Goal: Task Accomplishment & Management: Manage account settings

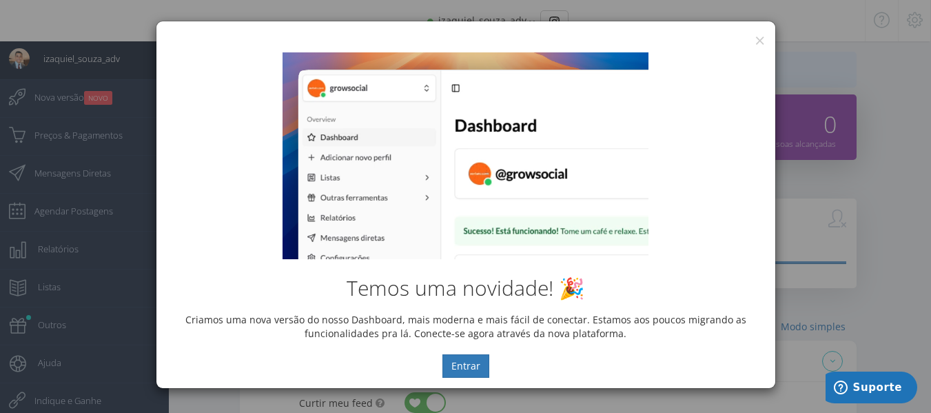
click at [881, 52] on div "× IG Grow Social Temos uma novidade! 🎉 Criamos uma nova versão do nosso Dashboa…" at bounding box center [465, 206] width 931 height 413
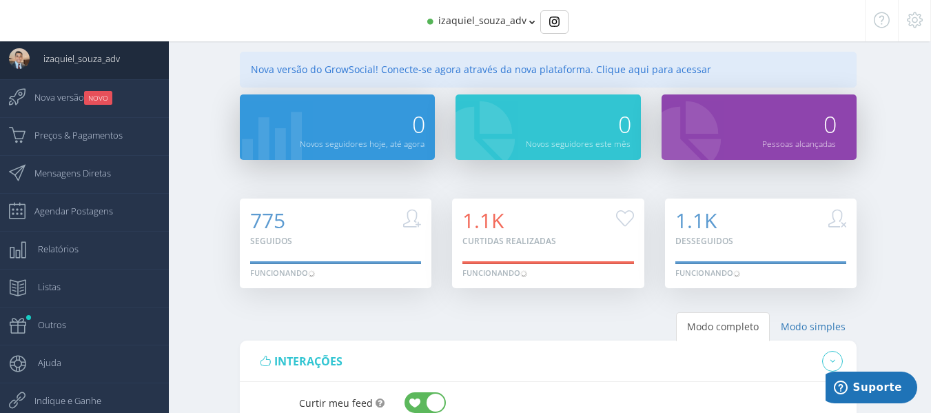
click at [472, 32] on div "izaquiel_souza_adv" at bounding box center [465, 20] width 724 height 41
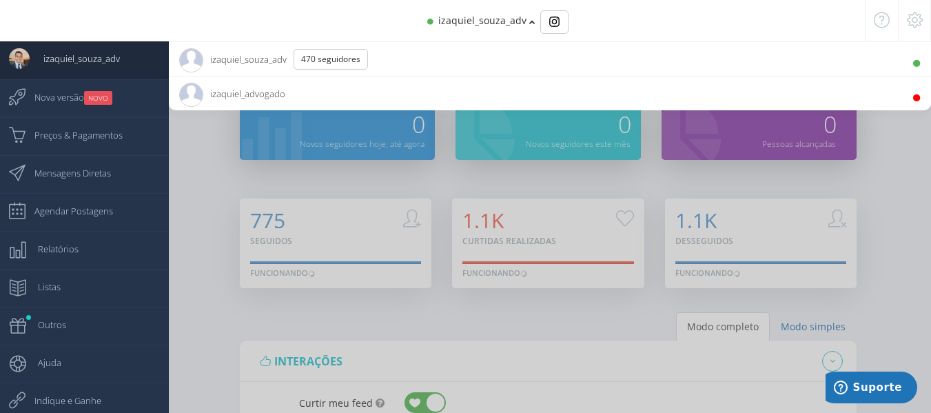
click at [874, 245] on div at bounding box center [465, 206] width 931 height 413
click at [532, 23] on icon at bounding box center [532, 22] width 6 height 10
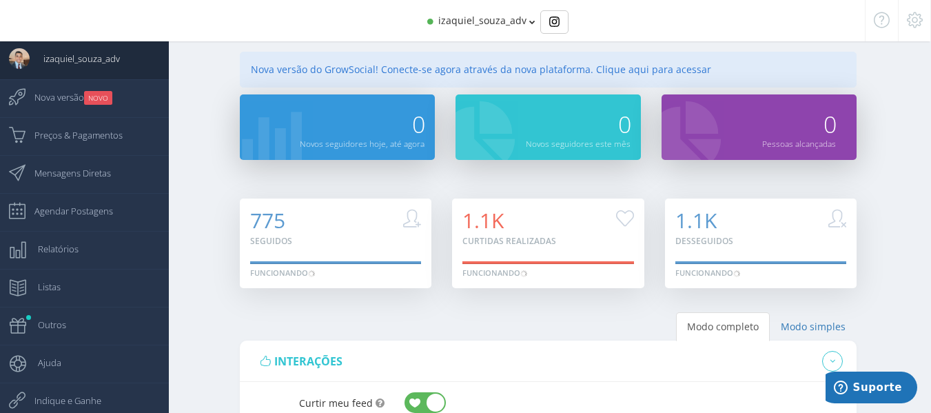
click at [530, 22] on icon at bounding box center [532, 22] width 6 height 10
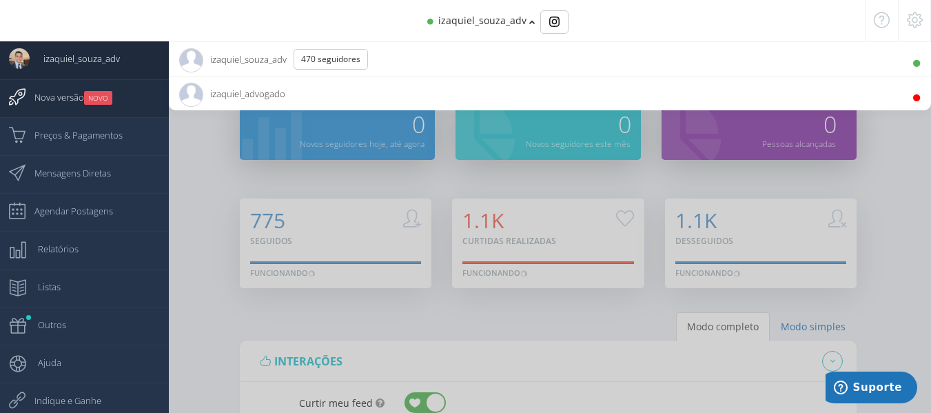
click at [94, 96] on small "NOVO" at bounding box center [98, 98] width 28 height 14
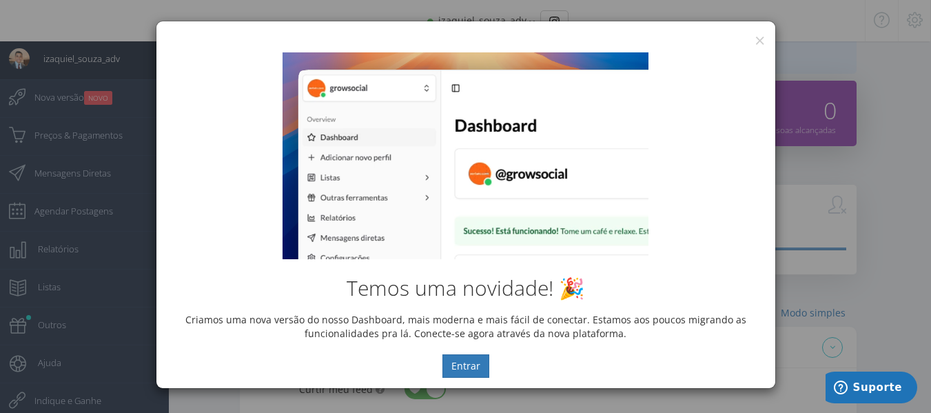
click at [759, 44] on div "Temos uma novidade! 🎉 Criamos uma nova versão do nosso Dashboard, mais moderna …" at bounding box center [465, 215] width 619 height 346
click at [761, 41] on button "×" at bounding box center [759, 40] width 10 height 19
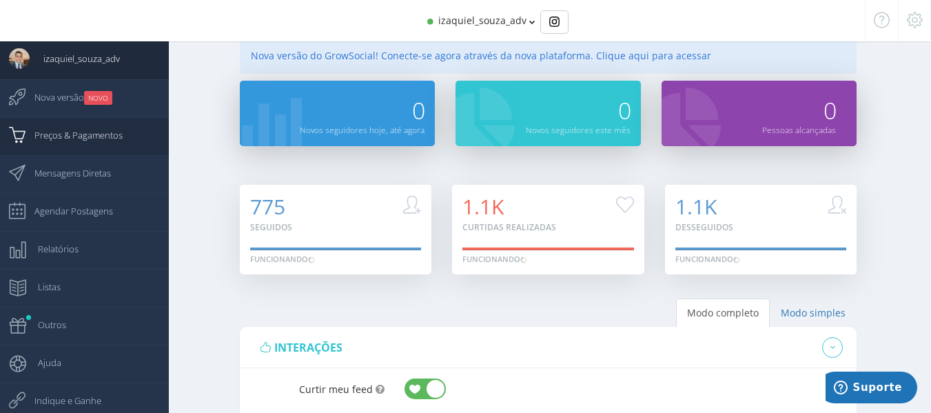
click at [60, 134] on span "Preços & Pagamentos" at bounding box center [72, 135] width 102 height 34
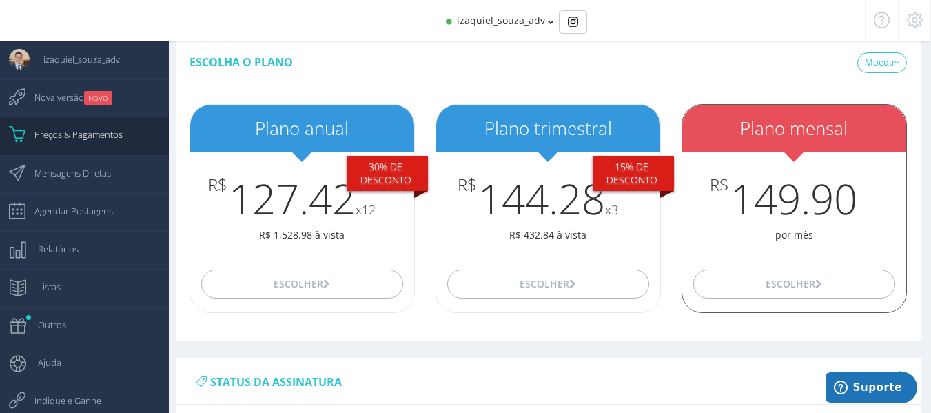
click at [782, 265] on div "Escolher" at bounding box center [794, 284] width 224 height 56
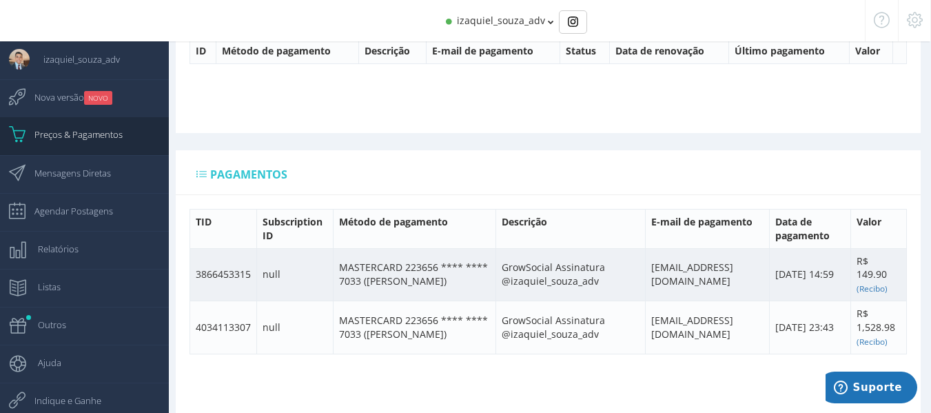
scroll to position [697, 0]
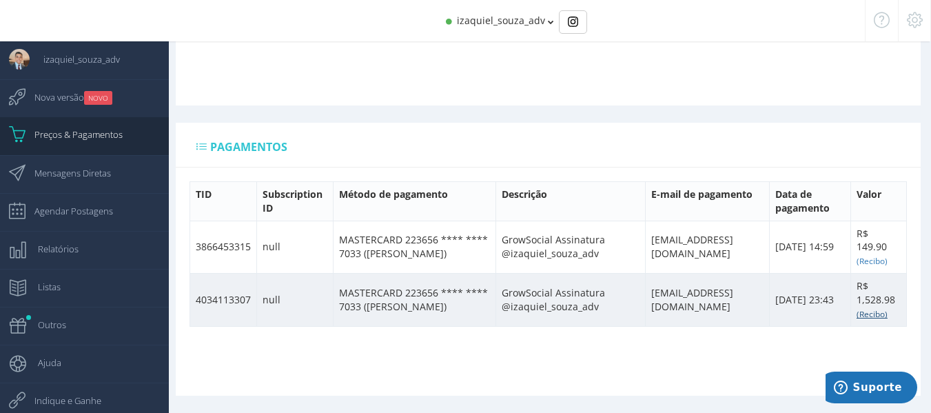
click at [869, 305] on td "R$ 1,528.98 (Recibo)" at bounding box center [878, 300] width 56 height 53
click at [868, 313] on small "(Recibo)" at bounding box center [871, 313] width 31 height 11
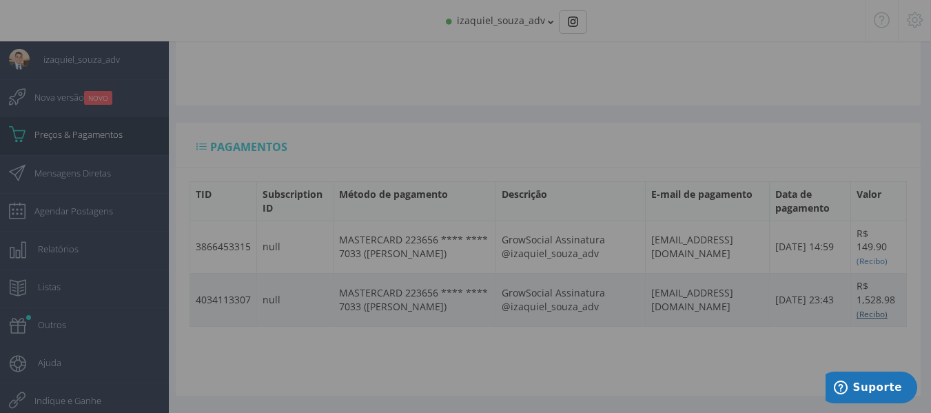
scroll to position [683, 0]
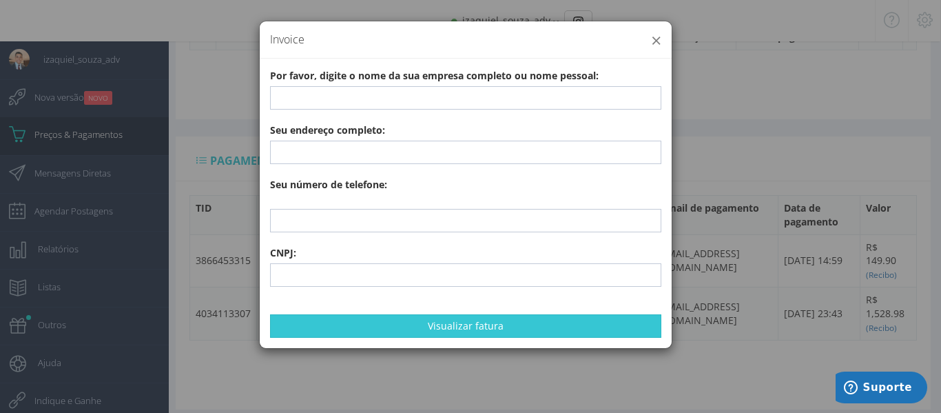
click at [658, 40] on button "×" at bounding box center [656, 40] width 10 height 19
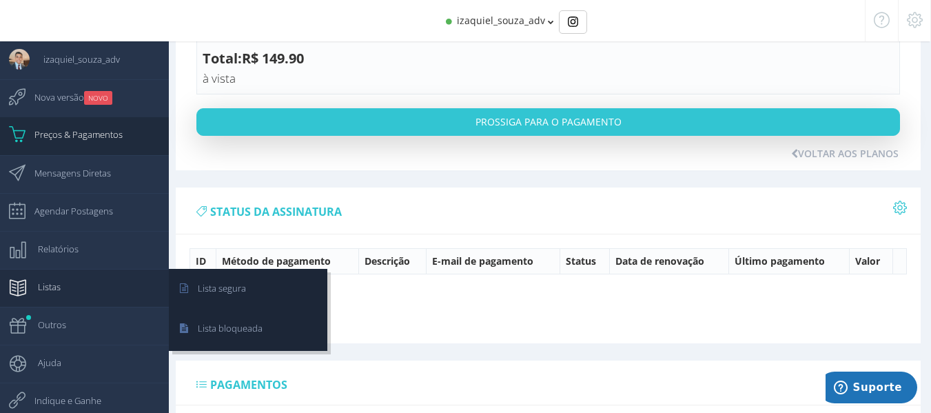
scroll to position [482, 0]
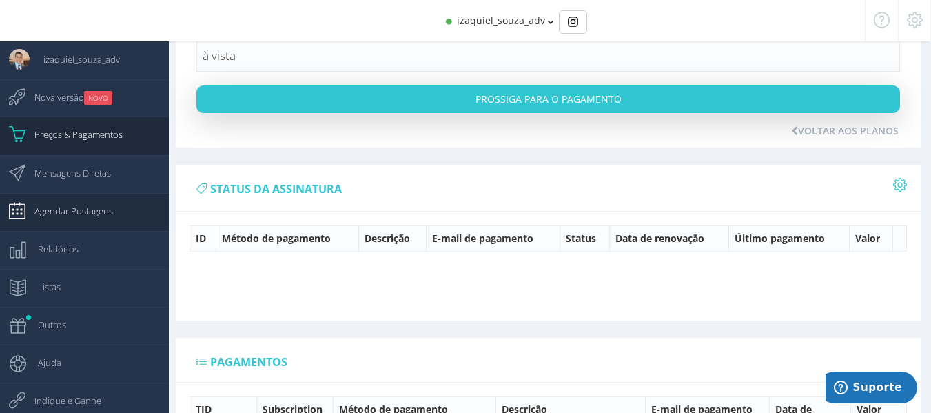
click at [87, 199] on span "Agendar Postagens" at bounding box center [67, 211] width 92 height 34
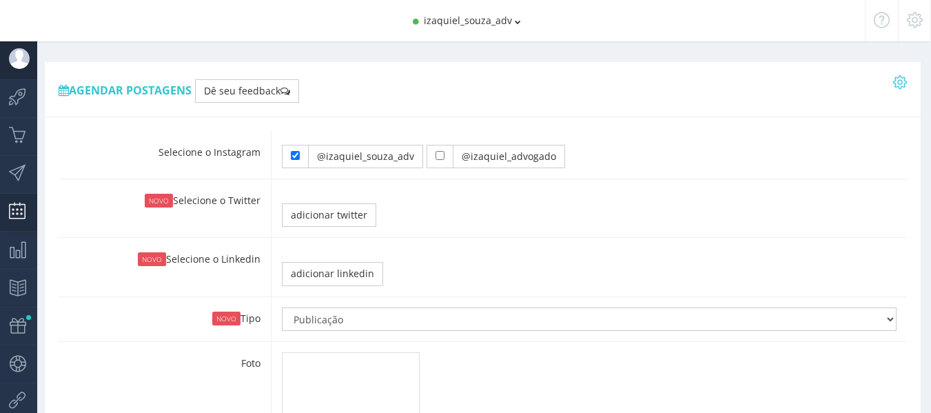
type input "10:00"
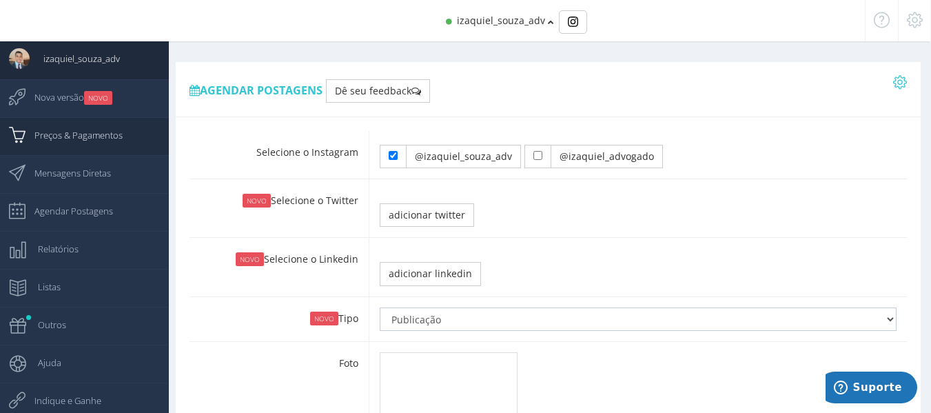
click at [99, 127] on span "Preços & Pagamentos" at bounding box center [72, 135] width 102 height 34
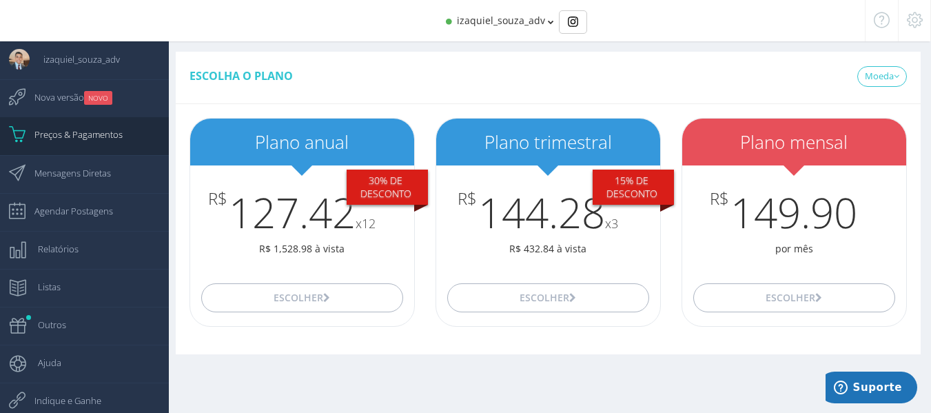
click at [917, 30] on div at bounding box center [914, 20] width 33 height 41
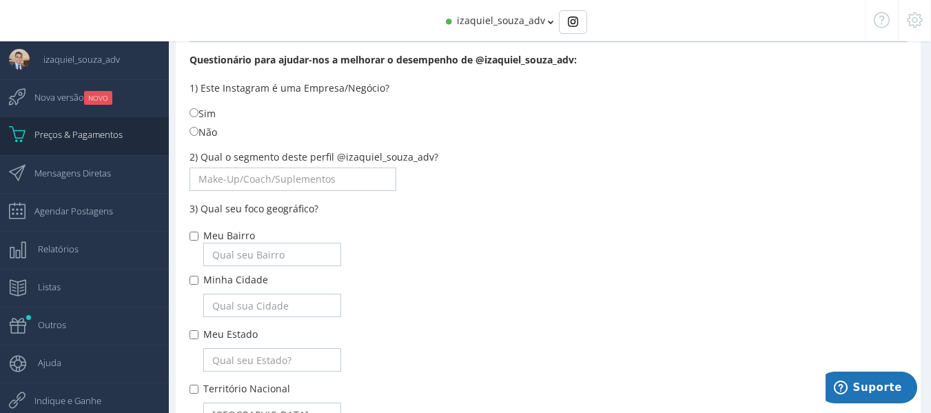
scroll to position [413, 0]
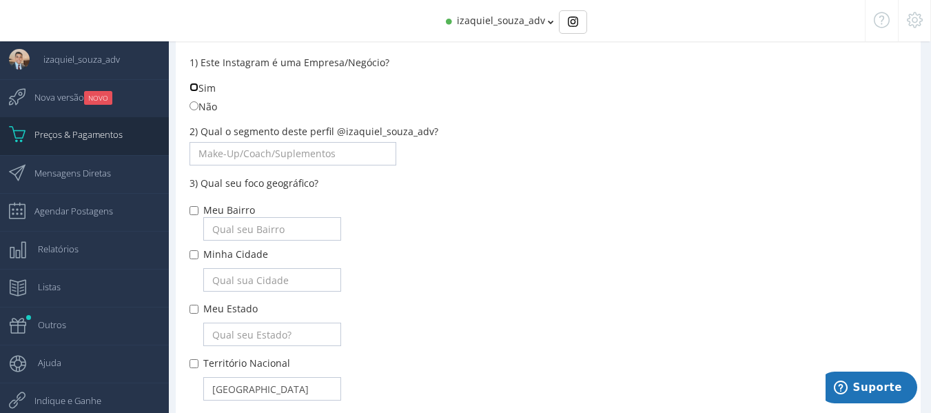
click at [193, 86] on input "Sim" at bounding box center [193, 87] width 9 height 9
radio input "true"
click at [333, 154] on input "text" at bounding box center [292, 153] width 207 height 23
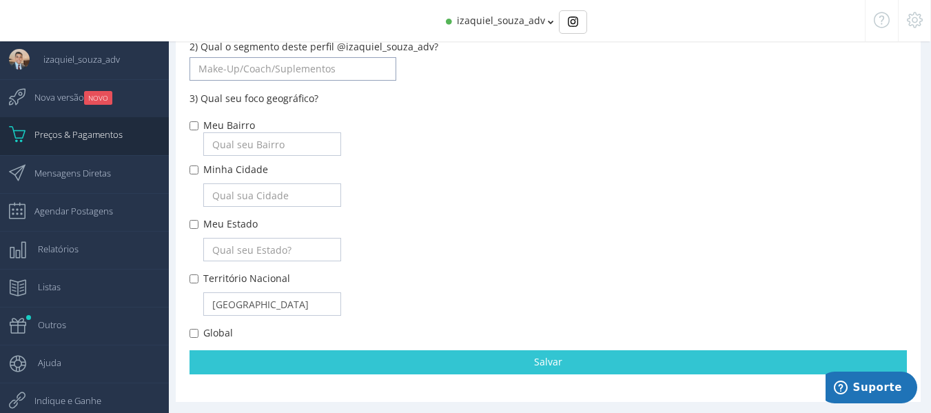
scroll to position [504, 0]
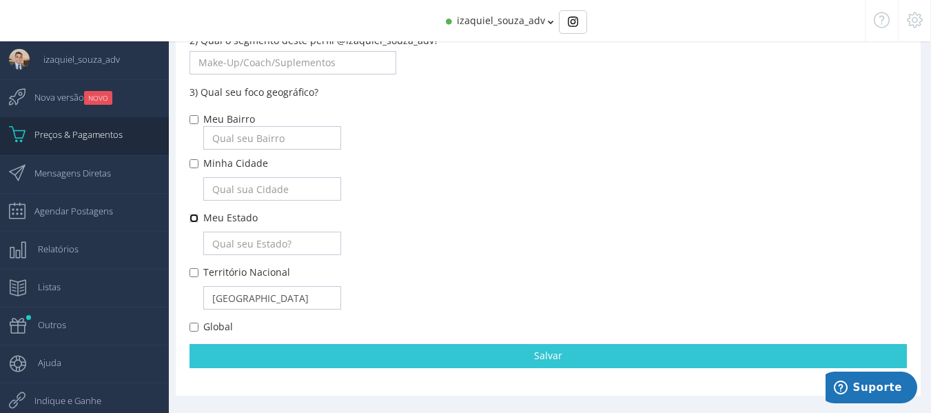
click at [196, 217] on input "Meu Estado" at bounding box center [193, 218] width 9 height 9
checkbox input "true"
click at [245, 246] on input "text" at bounding box center [272, 242] width 138 height 23
type input "DF"
type input "Santa Maria"
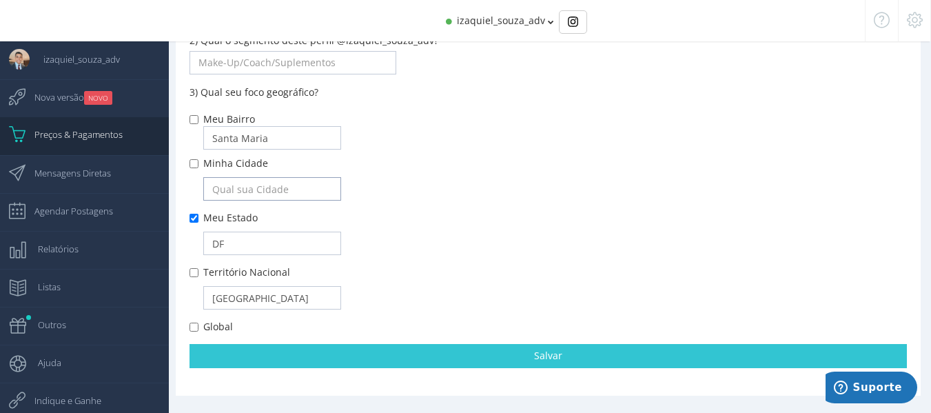
type input "Brasília"
click at [234, 127] on input "Santa Maria" at bounding box center [272, 137] width 138 height 23
type input "b"
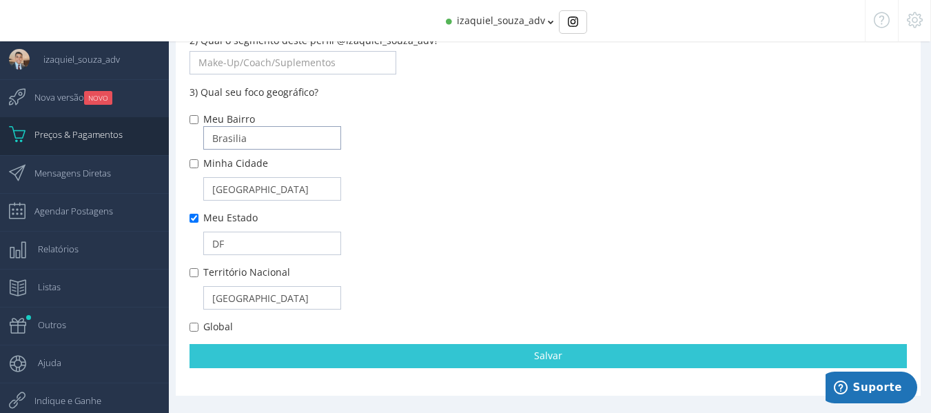
type input "Brasilia"
click at [192, 161] on input "Minha Cidade" at bounding box center [193, 163] width 9 height 9
checkbox input "true"
click at [195, 118] on input "Meu Bairro" at bounding box center [193, 119] width 9 height 9
click at [193, 116] on input "Meu Bairro" at bounding box center [193, 119] width 9 height 9
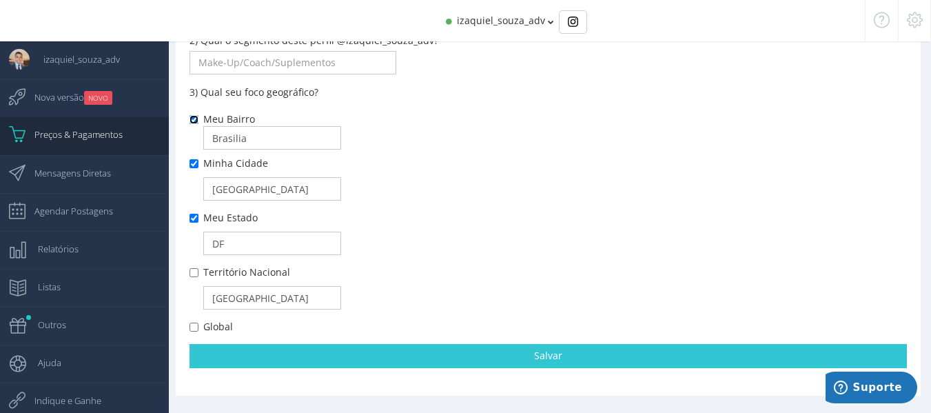
checkbox input "false"
click at [246, 248] on input "DF" at bounding box center [272, 242] width 138 height 23
type input "d"
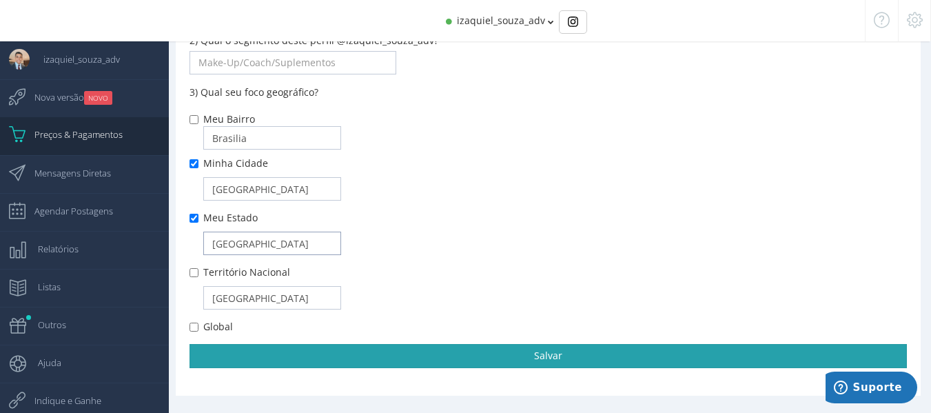
type input "Distrito Federal"
click at [510, 364] on link "Salvar" at bounding box center [547, 355] width 717 height 23
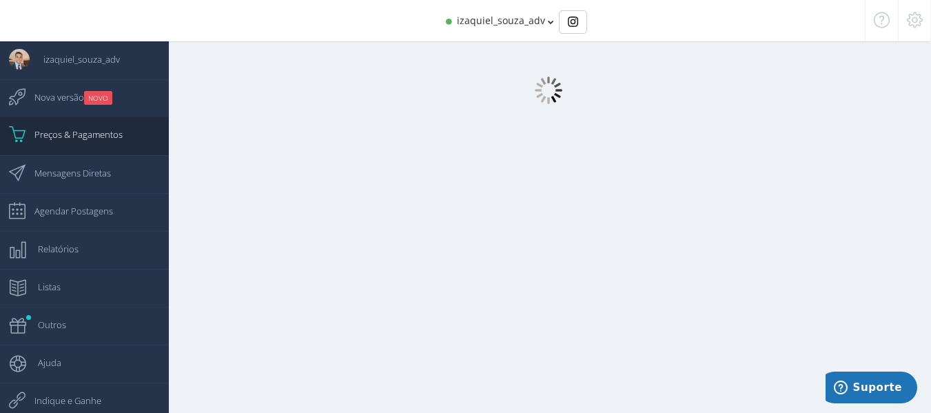
scroll to position [0, 0]
click at [911, 15] on icon at bounding box center [915, 20] width 16 height 10
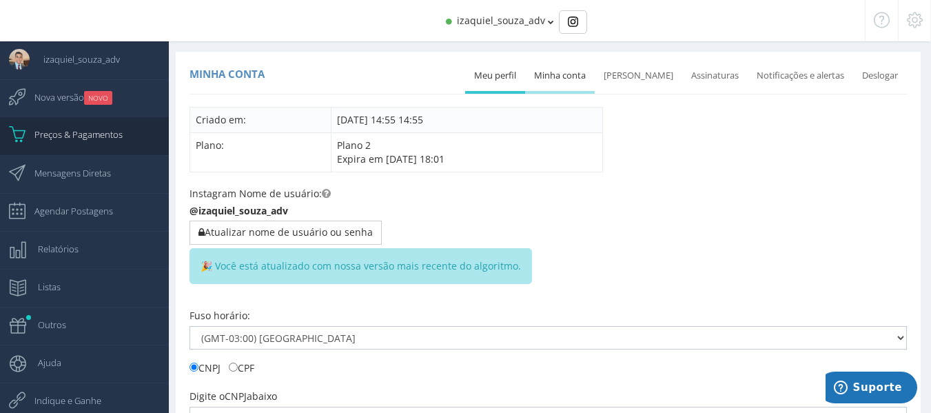
click at [559, 72] on link "Minha conta" at bounding box center [560, 76] width 70 height 30
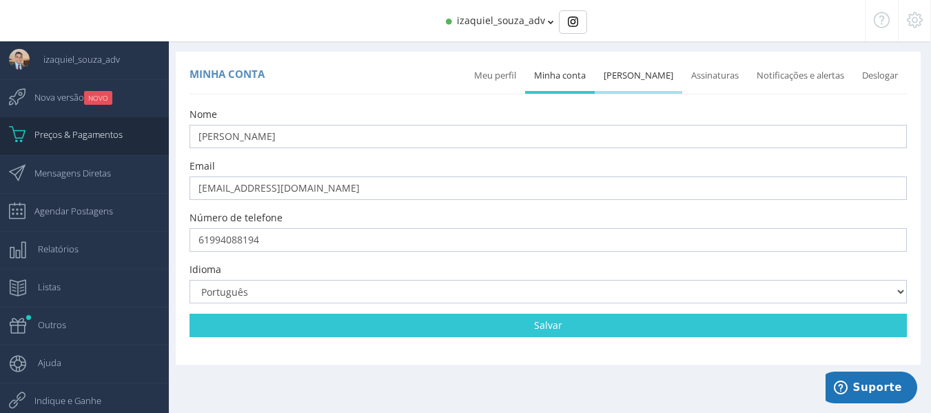
click at [654, 70] on link "Mudar senha" at bounding box center [638, 76] width 87 height 30
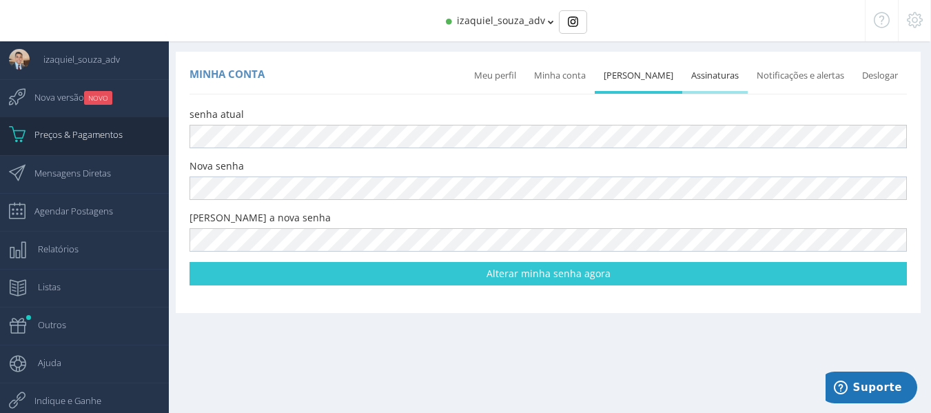
click at [726, 71] on link "Assinaturas" at bounding box center [714, 76] width 65 height 30
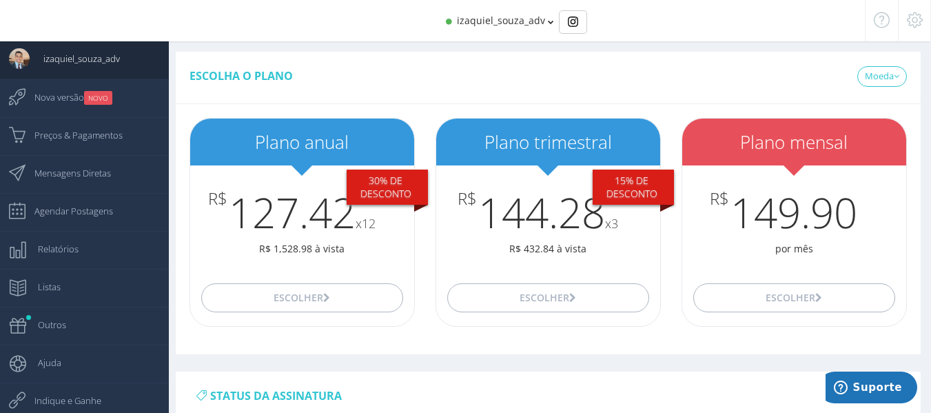
click at [912, 25] on icon at bounding box center [915, 20] width 16 height 10
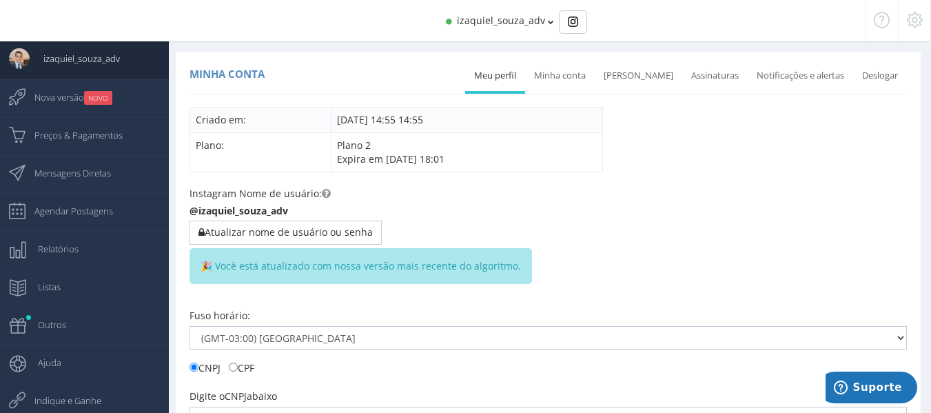
click at [495, 20] on span "izaquiel_souza_adv" at bounding box center [501, 20] width 88 height 13
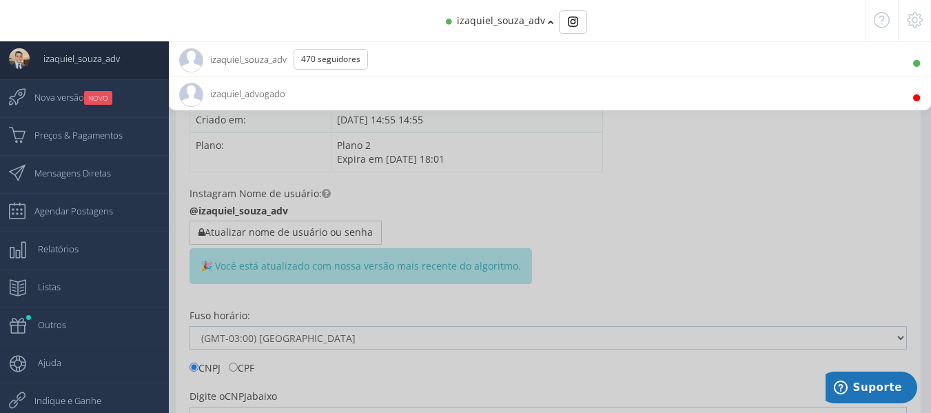
click at [254, 92] on span "izaquiel_advogado 10.9K Seguidores" at bounding box center [232, 93] width 106 height 34
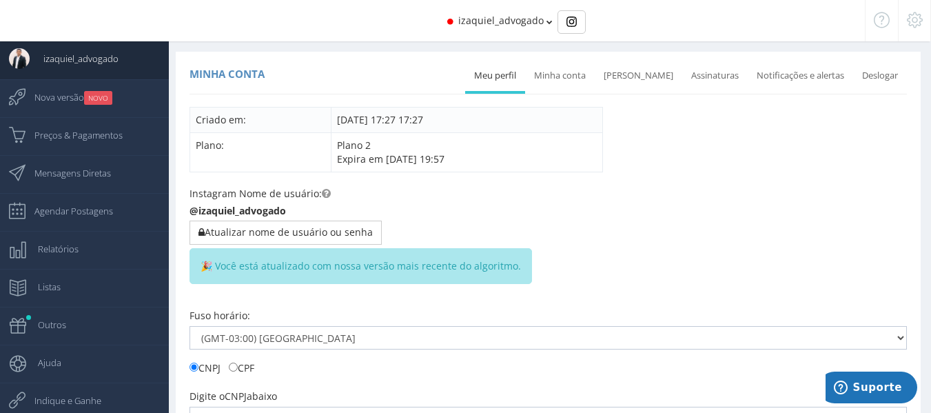
click at [547, 23] on icon at bounding box center [549, 22] width 6 height 10
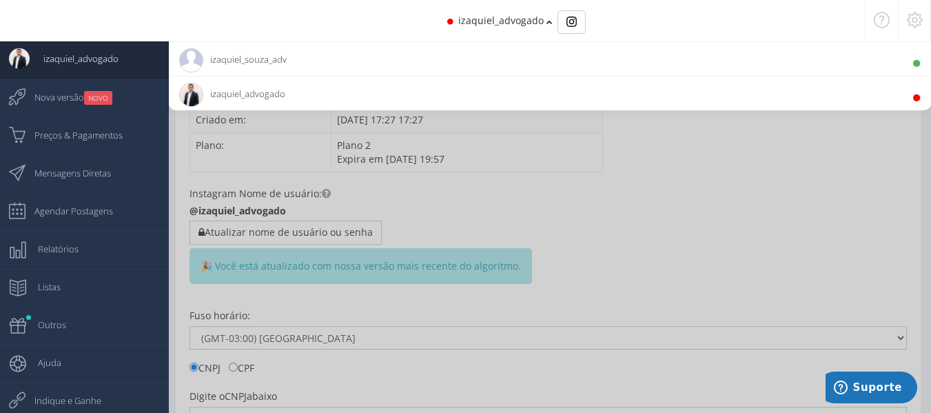
click at [378, 52] on li "izaquiel_souza_adv 470 Seguidores" at bounding box center [550, 58] width 762 height 34
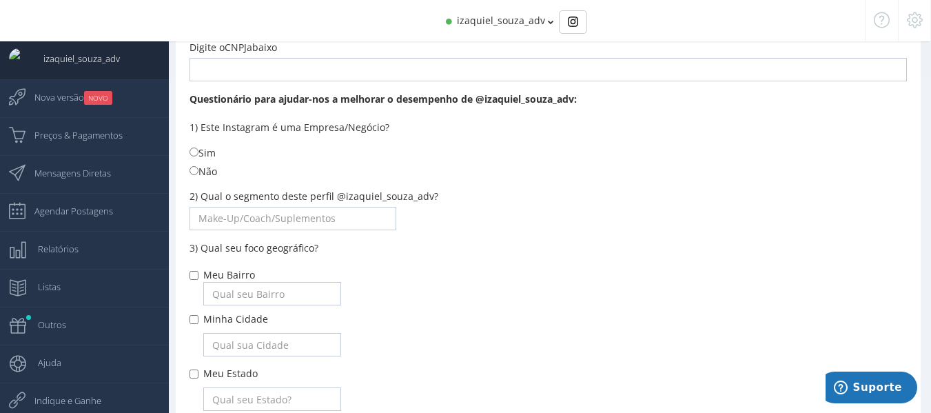
scroll to position [344, 0]
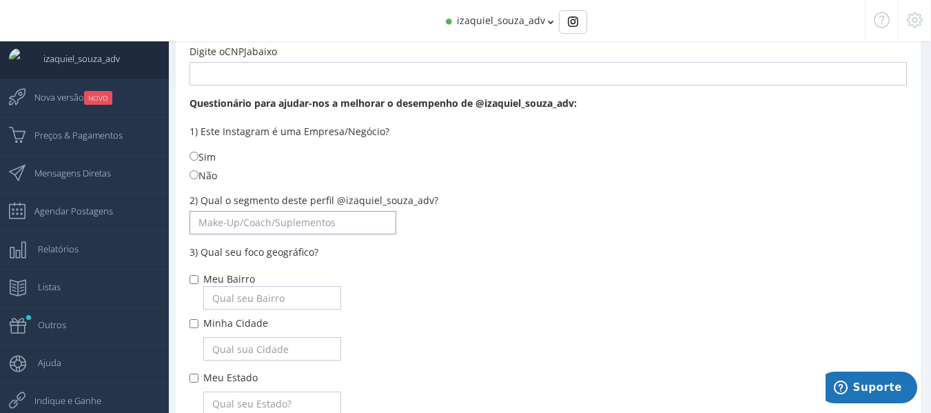
click at [291, 219] on input "text" at bounding box center [292, 222] width 207 height 23
type input "e"
type input "Escola, Educação"
click at [209, 152] on label "Sim" at bounding box center [202, 156] width 26 height 15
click at [198, 152] on input "Sim" at bounding box center [193, 156] width 9 height 9
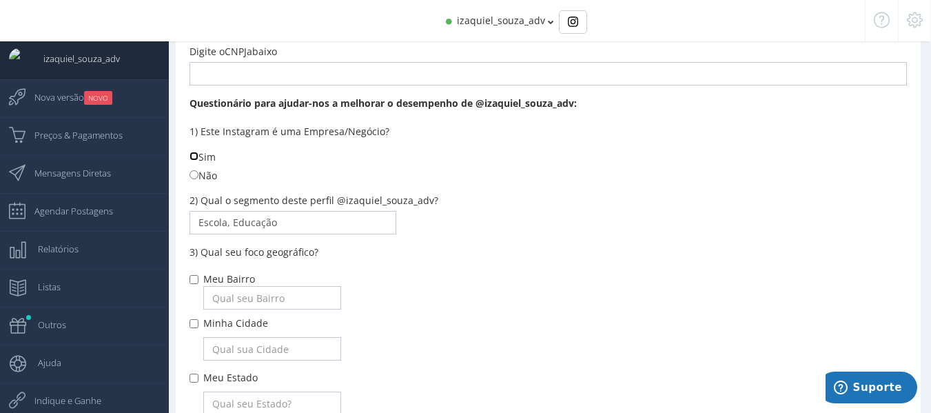
radio input "true"
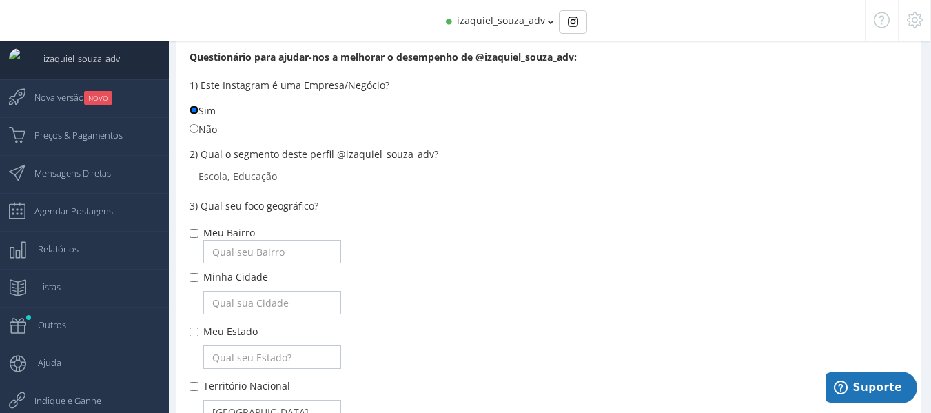
scroll to position [413, 0]
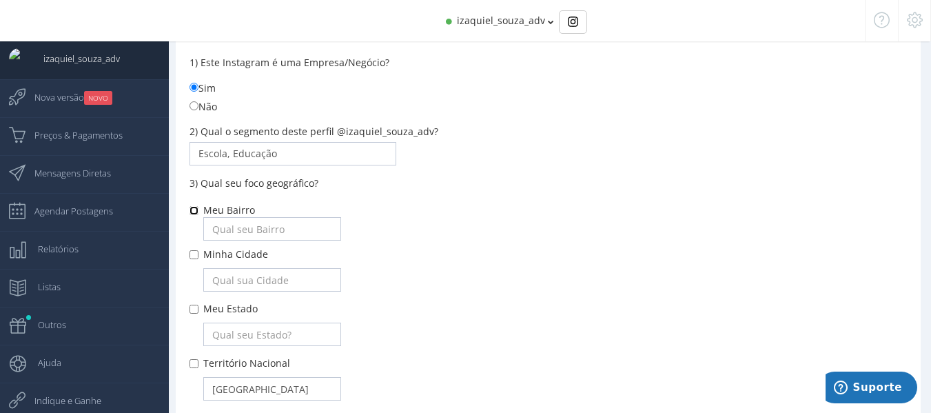
click at [191, 209] on input "Meu Bairro" at bounding box center [193, 210] width 9 height 9
checkbox input "true"
click at [192, 258] on input "Minha Cidade" at bounding box center [193, 254] width 9 height 9
checkbox input "true"
drag, startPoint x: 191, startPoint y: 207, endPoint x: 191, endPoint y: 229, distance: 22.0
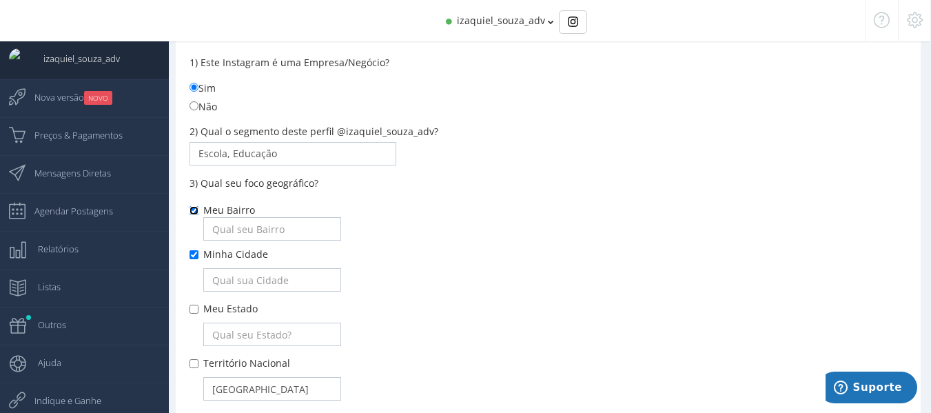
click at [191, 212] on input "Meu Bairro" at bounding box center [193, 210] width 9 height 9
checkbox input "false"
drag, startPoint x: 190, startPoint y: 252, endPoint x: 271, endPoint y: 253, distance: 81.3
click at [192, 252] on input "Minha Cidade" at bounding box center [193, 254] width 9 height 9
checkbox input "false"
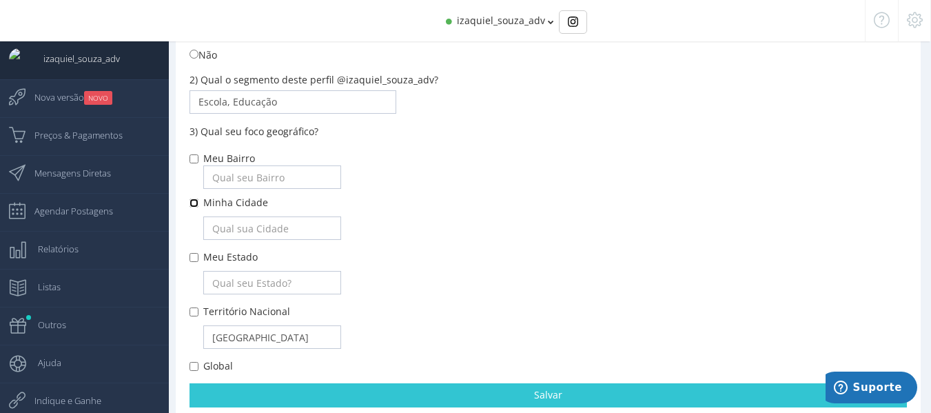
scroll to position [504, 0]
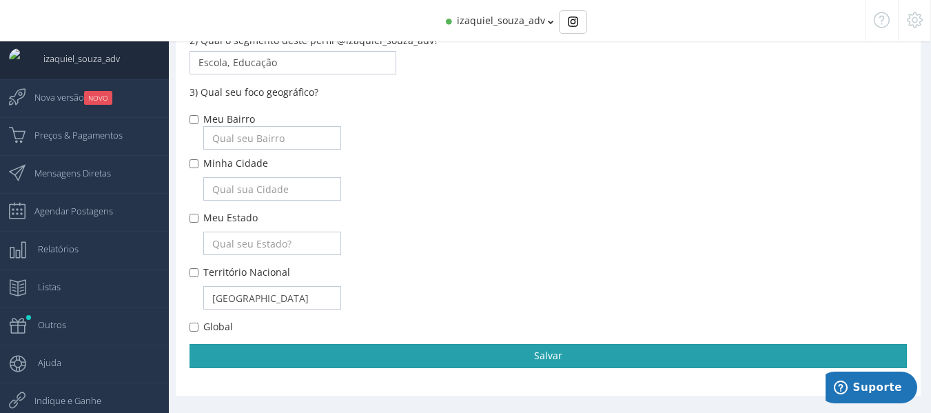
click at [498, 363] on link "Salvar" at bounding box center [547, 355] width 717 height 23
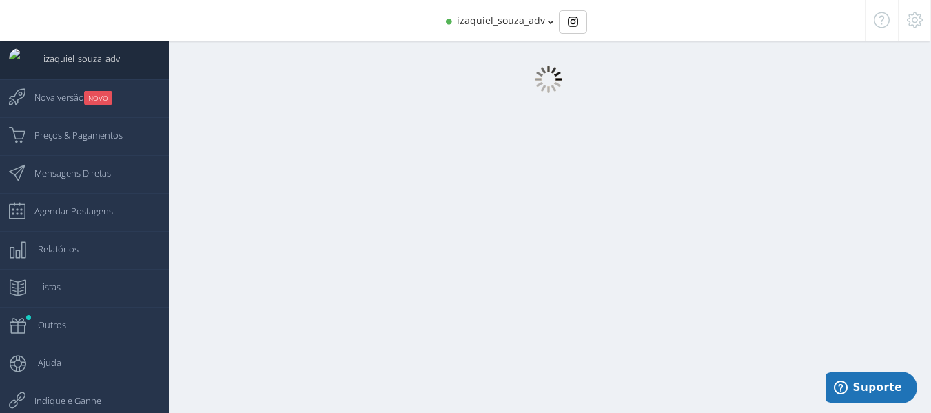
scroll to position [0, 0]
click at [911, 17] on icon at bounding box center [915, 20] width 16 height 10
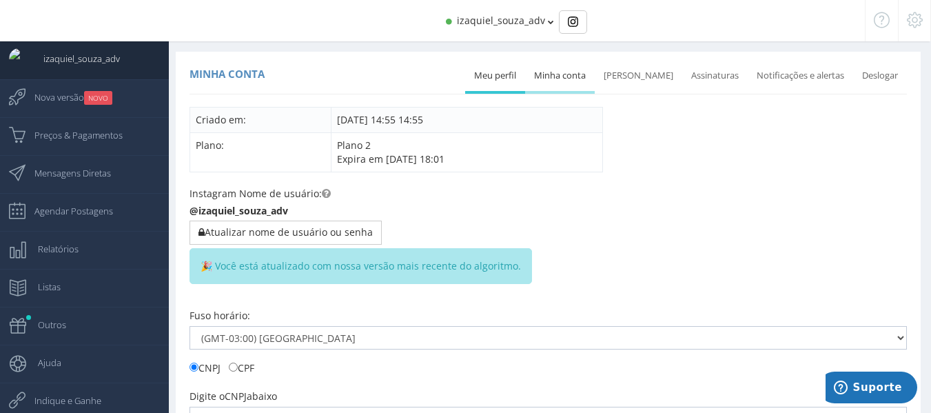
click at [555, 74] on link "Minha conta" at bounding box center [560, 76] width 70 height 30
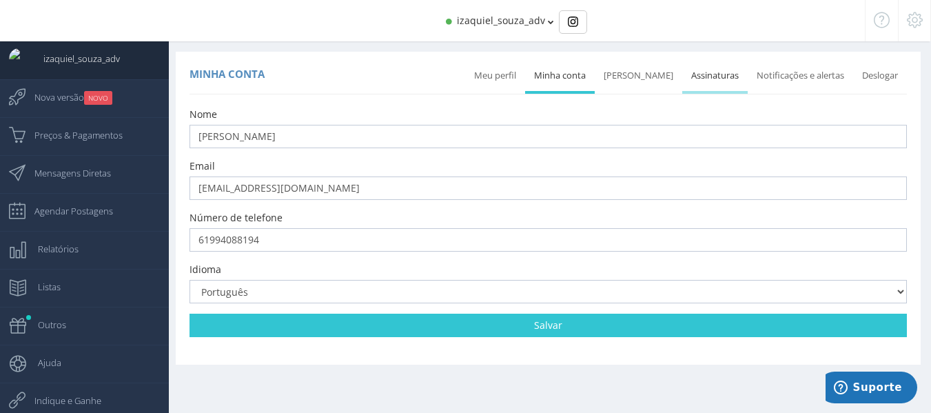
click at [743, 82] on link "Assinaturas" at bounding box center [714, 76] width 65 height 30
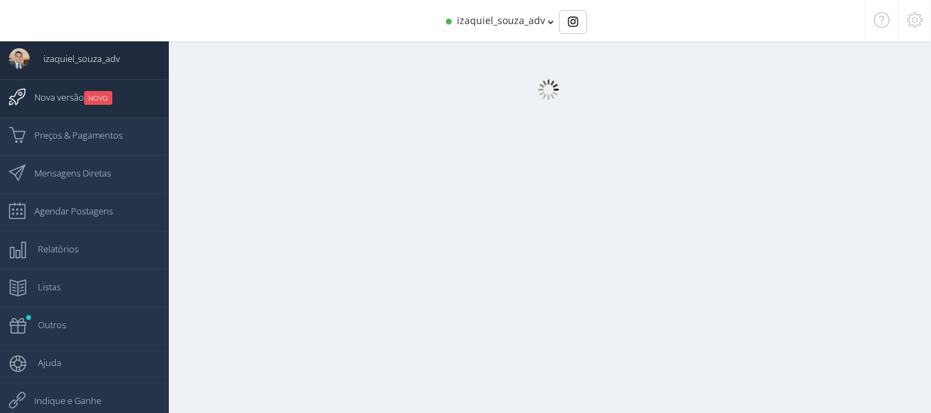
click at [6, 104] on icon at bounding box center [10, 97] width 21 height 34
